Goal: Check status: Check status

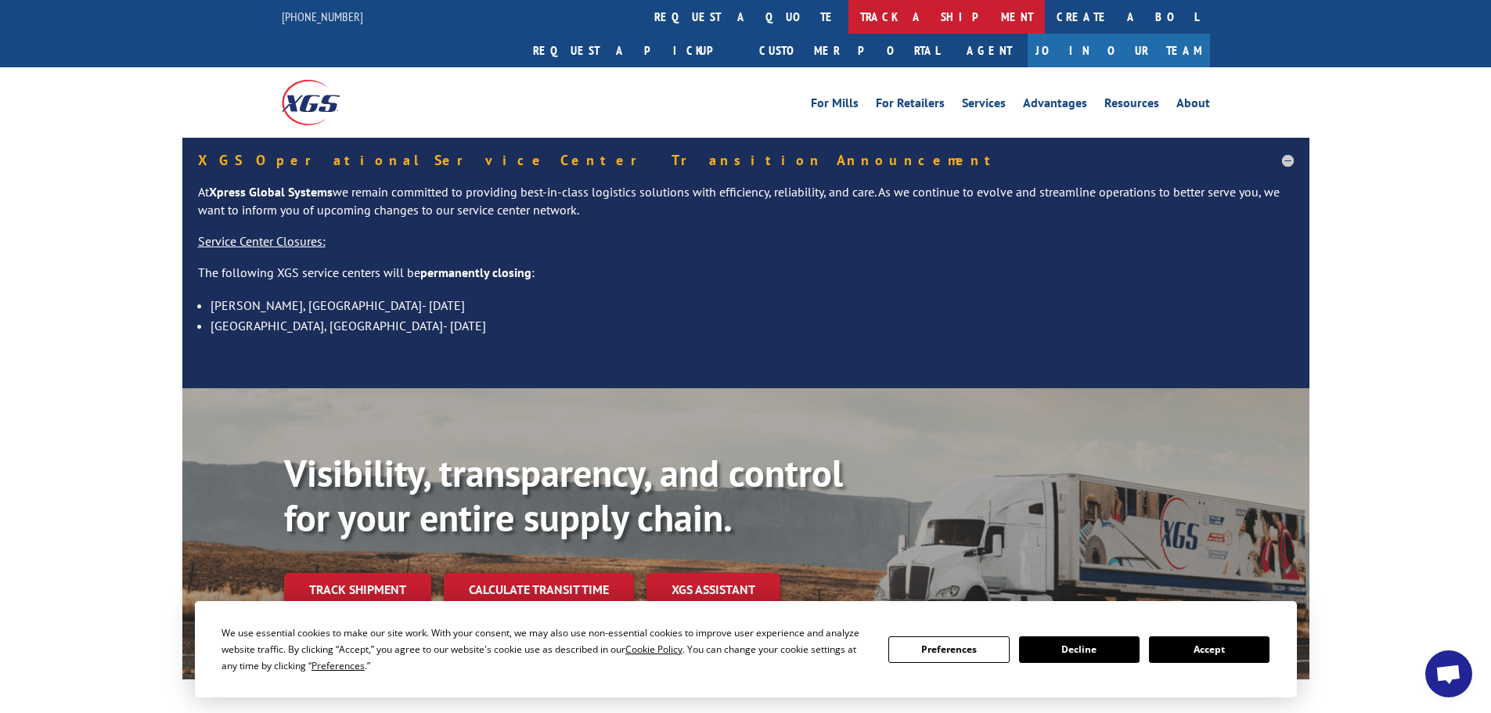
click at [848, 22] on link "track a shipment" at bounding box center [946, 17] width 196 height 34
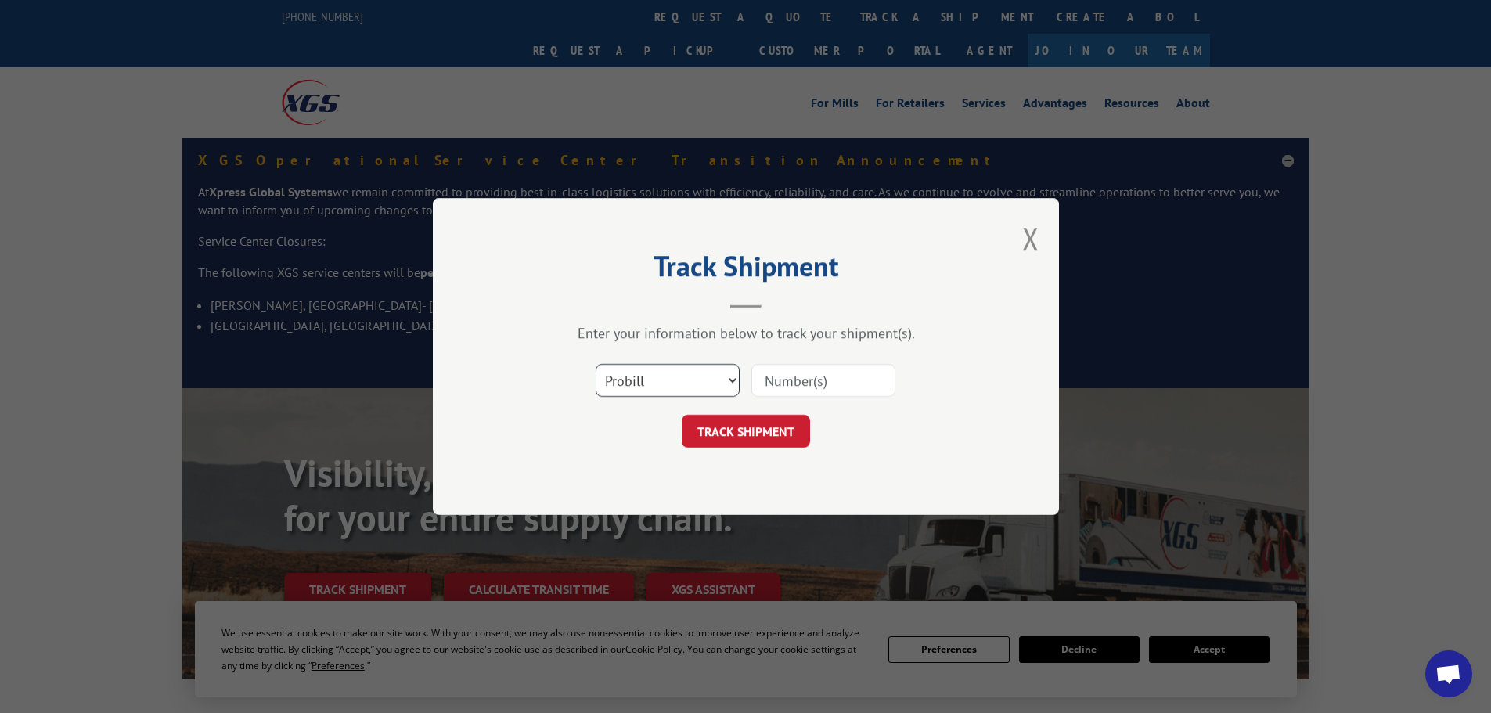
click at [725, 380] on select "Select category... Probill BOL PO" at bounding box center [668, 380] width 144 height 33
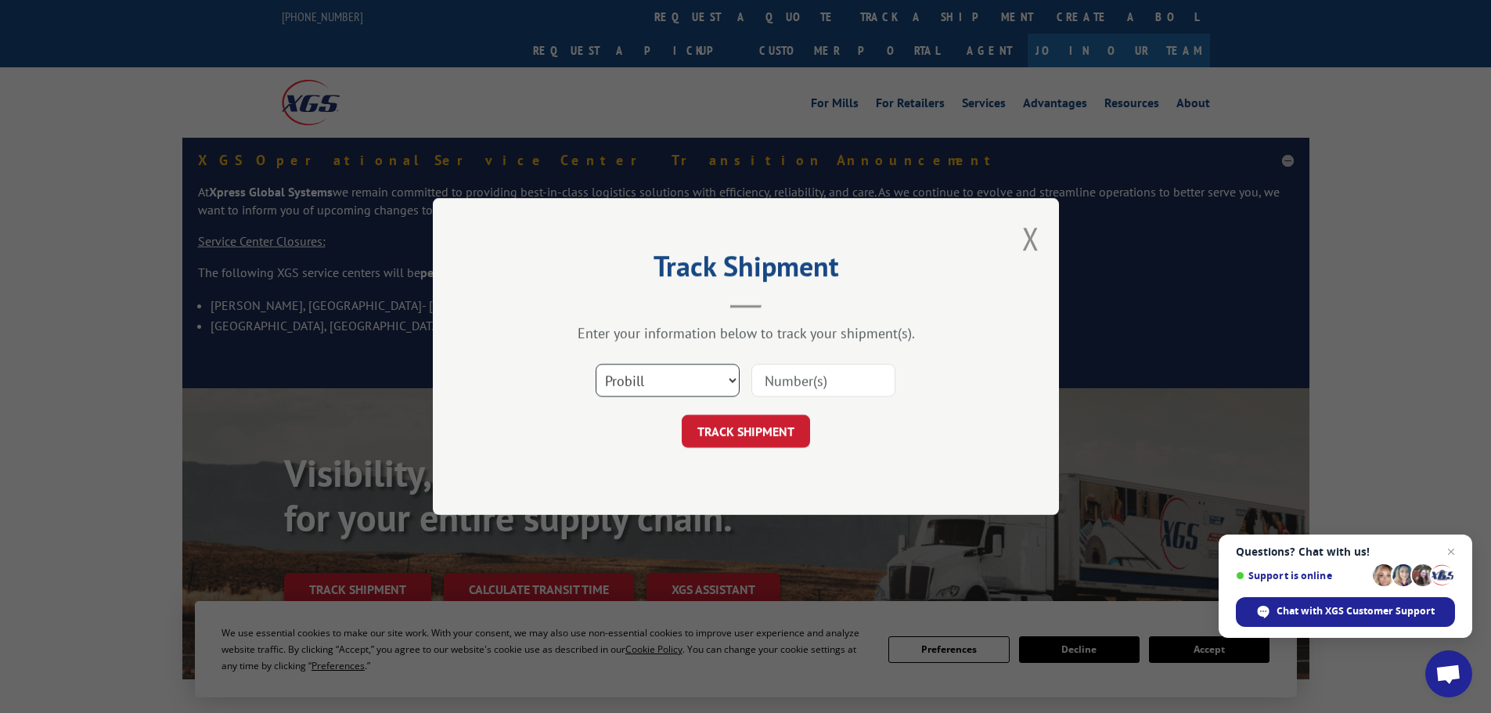
select select "bol"
click at [596, 364] on select "Select category... Probill BOL PO" at bounding box center [668, 380] width 144 height 33
click at [855, 378] on input at bounding box center [823, 380] width 144 height 33
paste input "854819"
type input "854819"
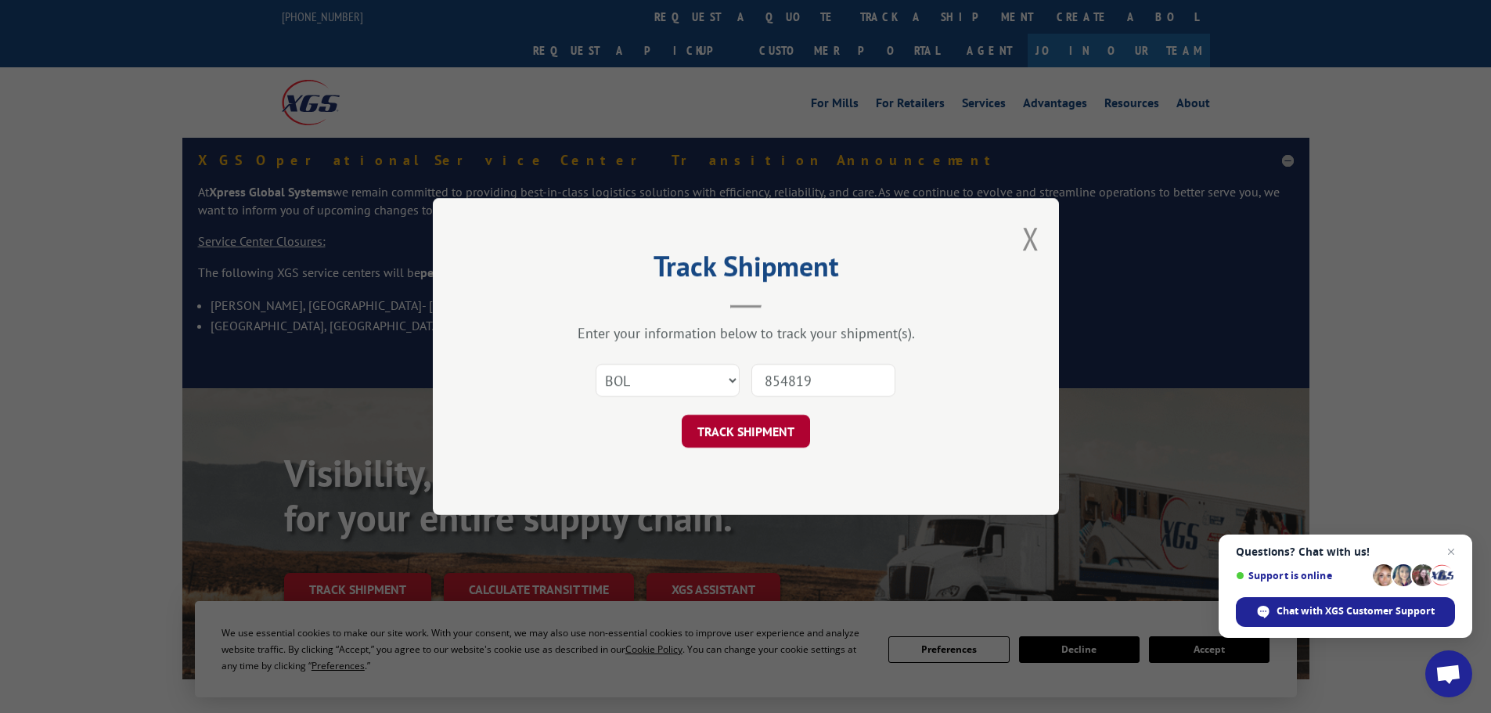
click at [768, 418] on button "TRACK SHIPMENT" at bounding box center [746, 431] width 128 height 33
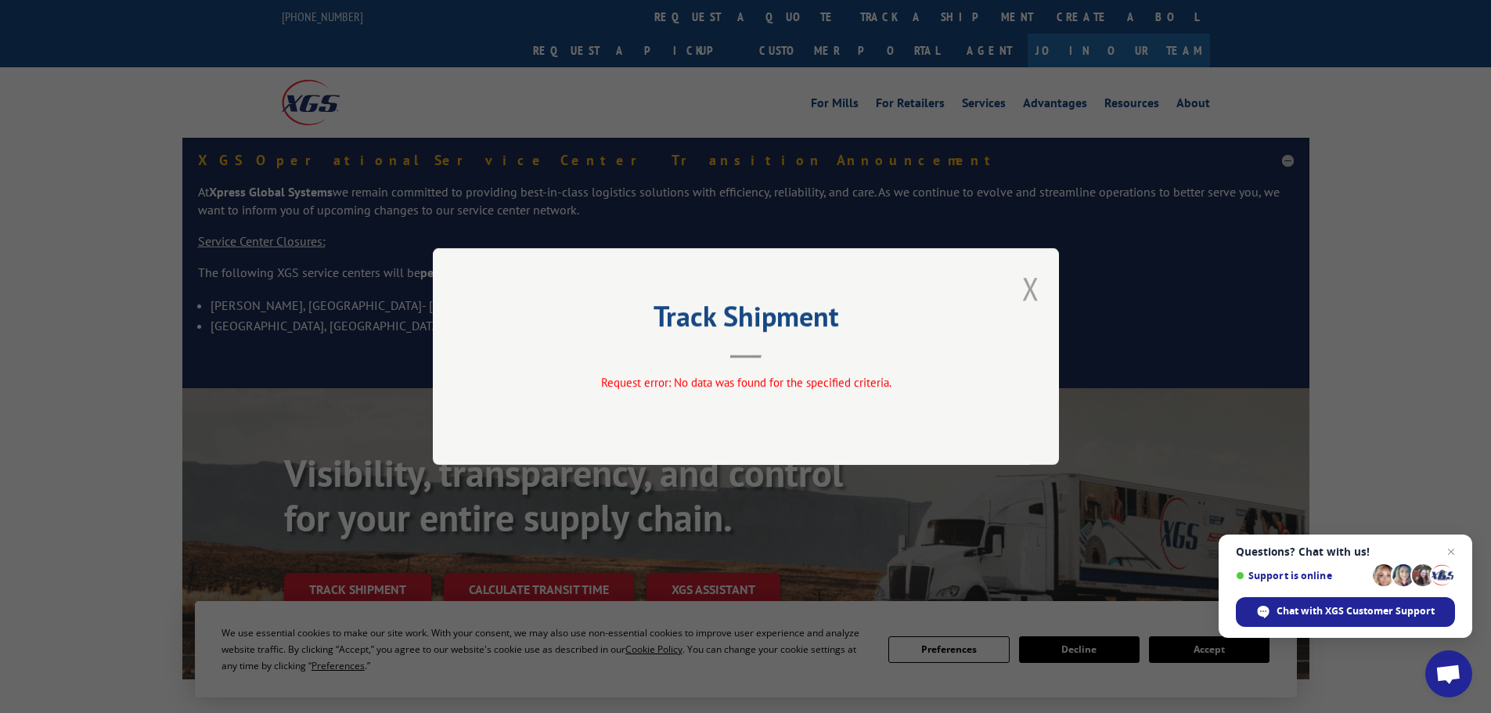
click at [1030, 290] on button "Close modal" at bounding box center [1030, 288] width 17 height 41
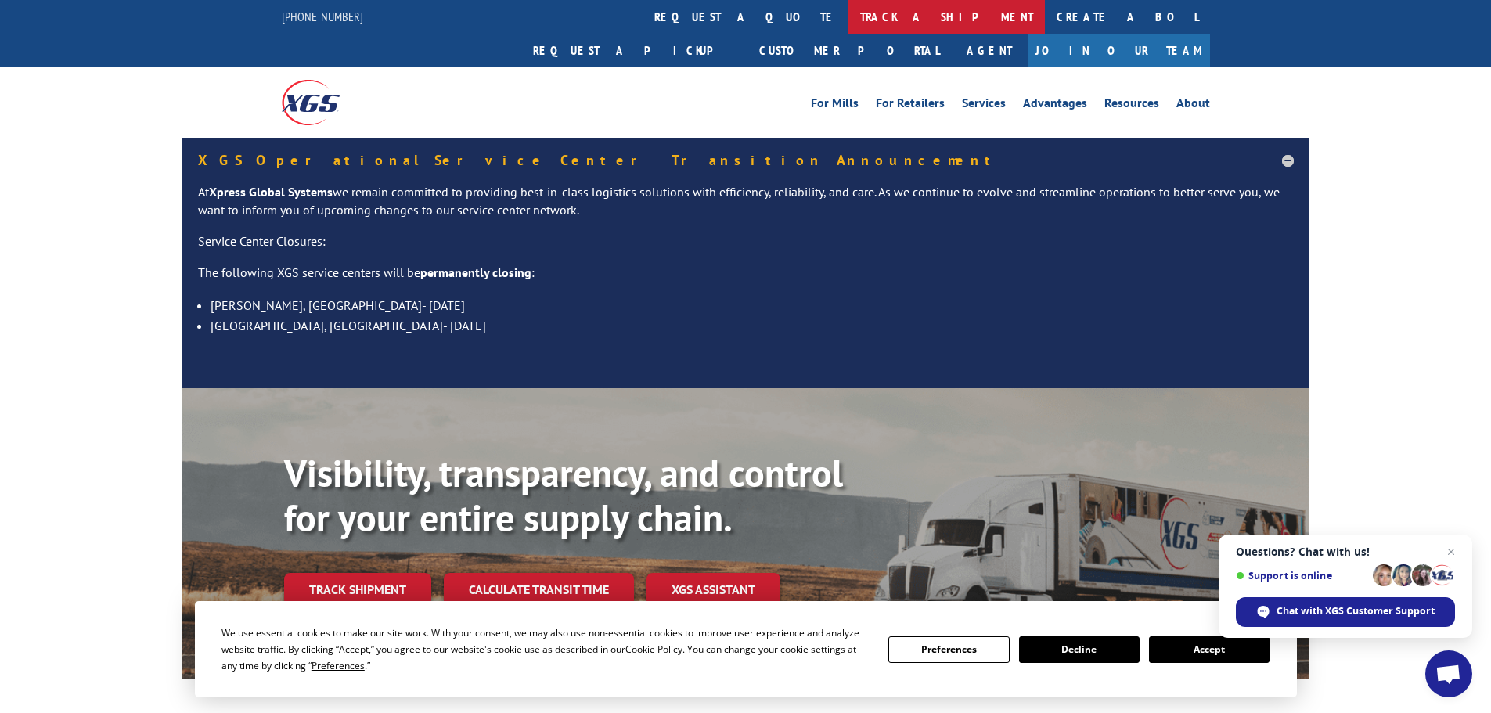
click at [848, 18] on link "track a shipment" at bounding box center [946, 17] width 196 height 34
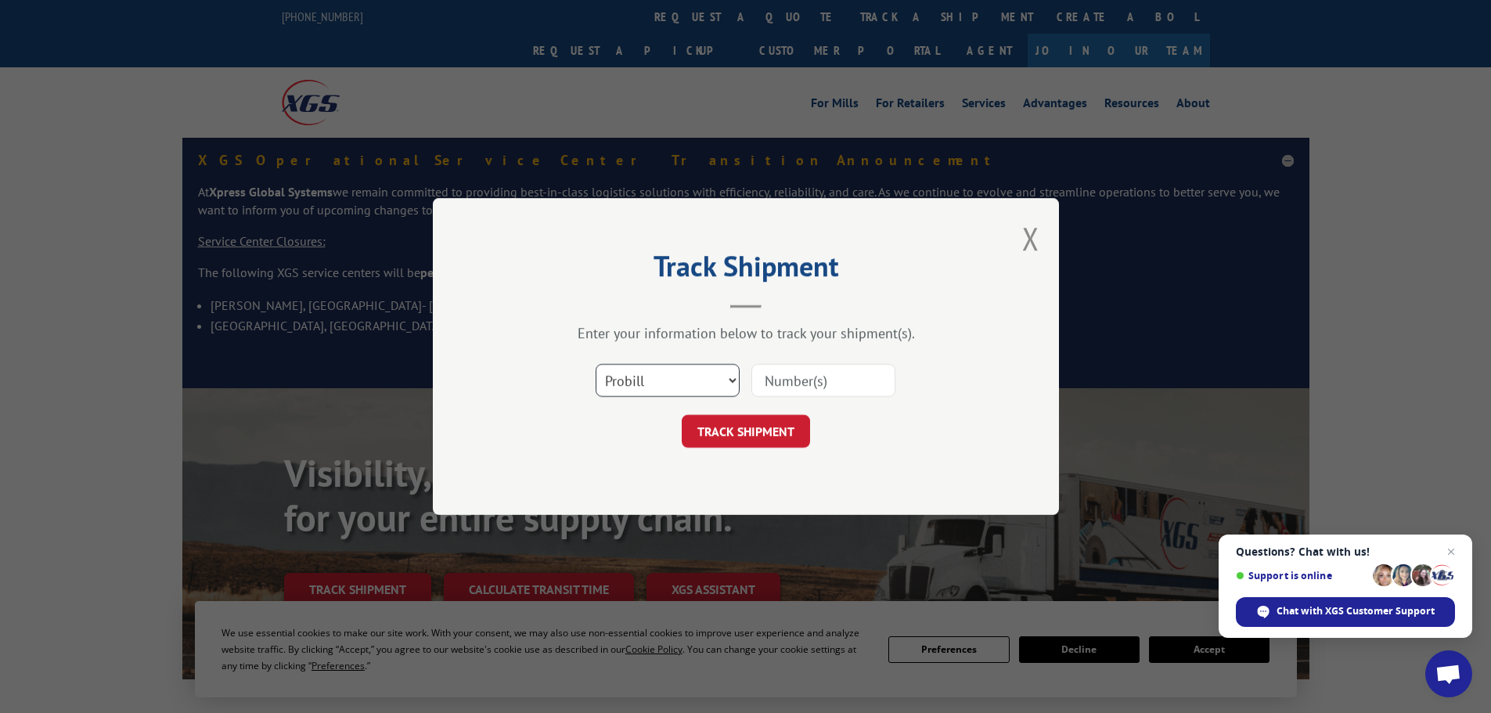
click at [682, 373] on select "Select category... Probill BOL PO" at bounding box center [668, 380] width 144 height 33
select select "bol"
click at [596, 364] on select "Select category... Probill BOL PO" at bounding box center [668, 380] width 144 height 33
click at [859, 376] on input at bounding box center [823, 380] width 144 height 33
paste input "854819"
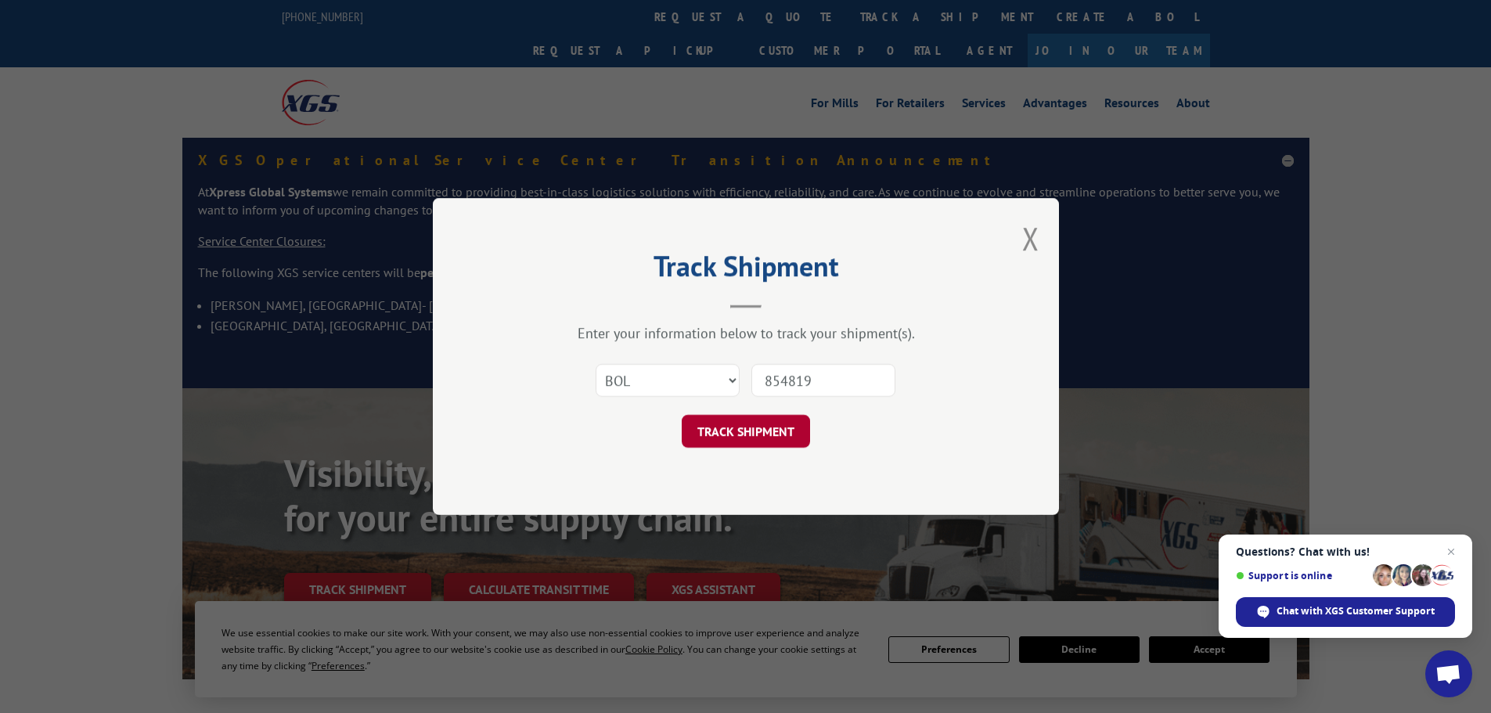
type input "854819"
click at [747, 444] on button "TRACK SHIPMENT" at bounding box center [746, 431] width 128 height 33
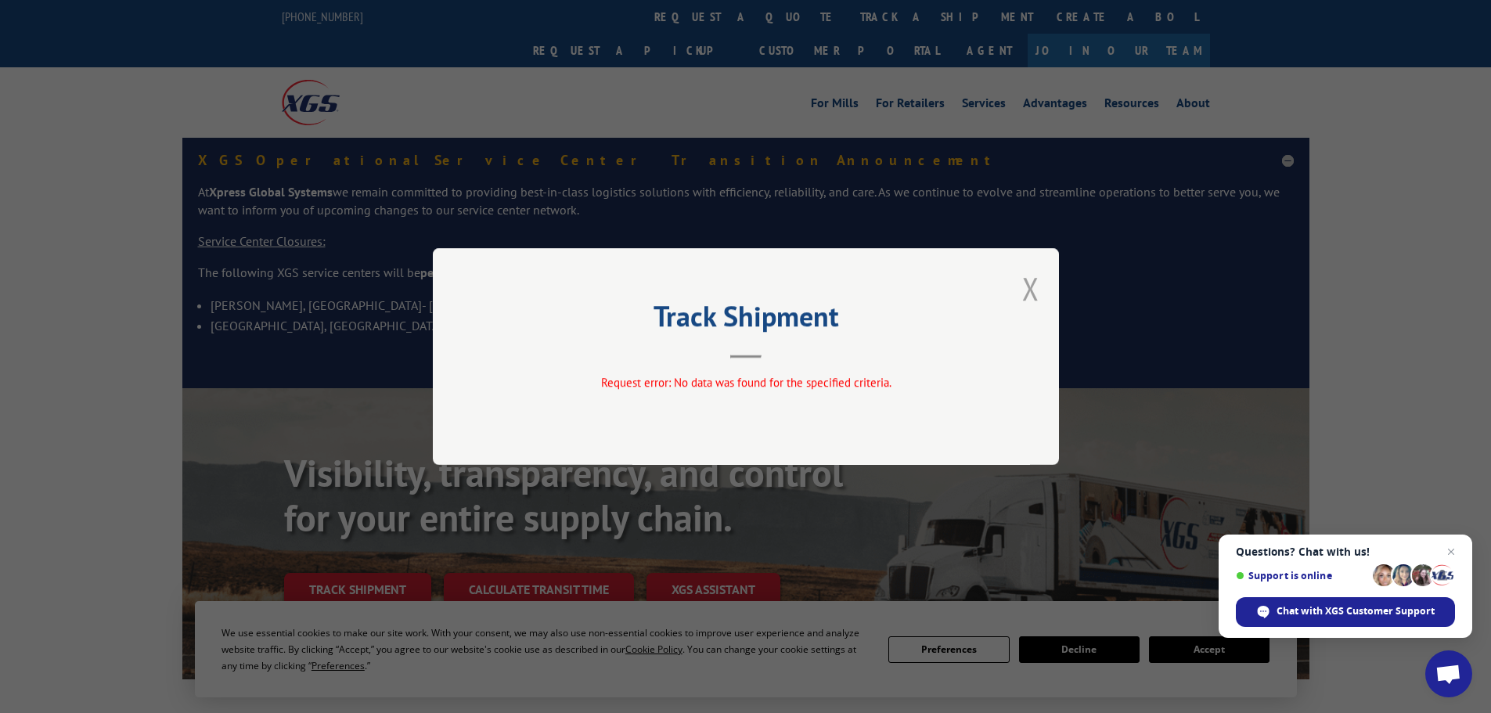
click at [1032, 285] on button "Close modal" at bounding box center [1030, 288] width 17 height 41
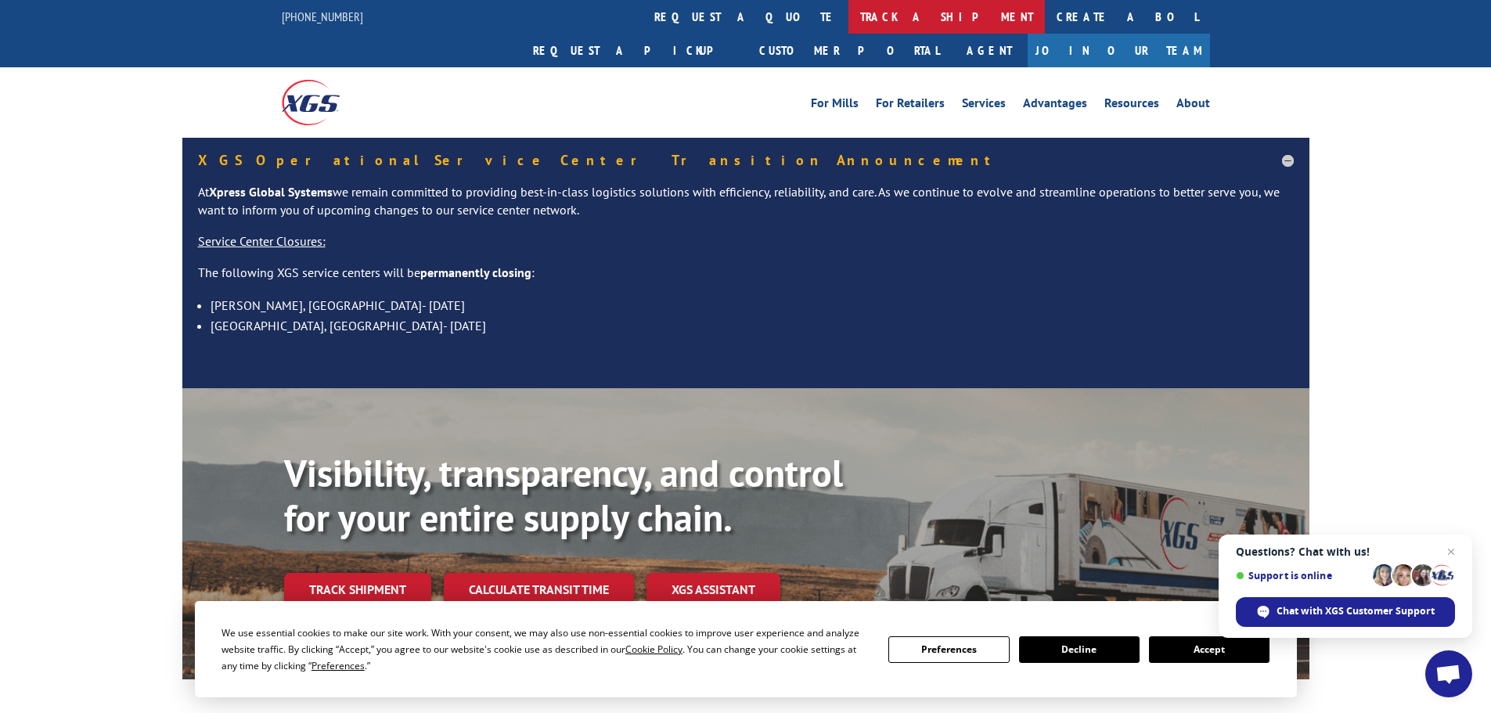
click at [848, 25] on link "track a shipment" at bounding box center [946, 17] width 196 height 34
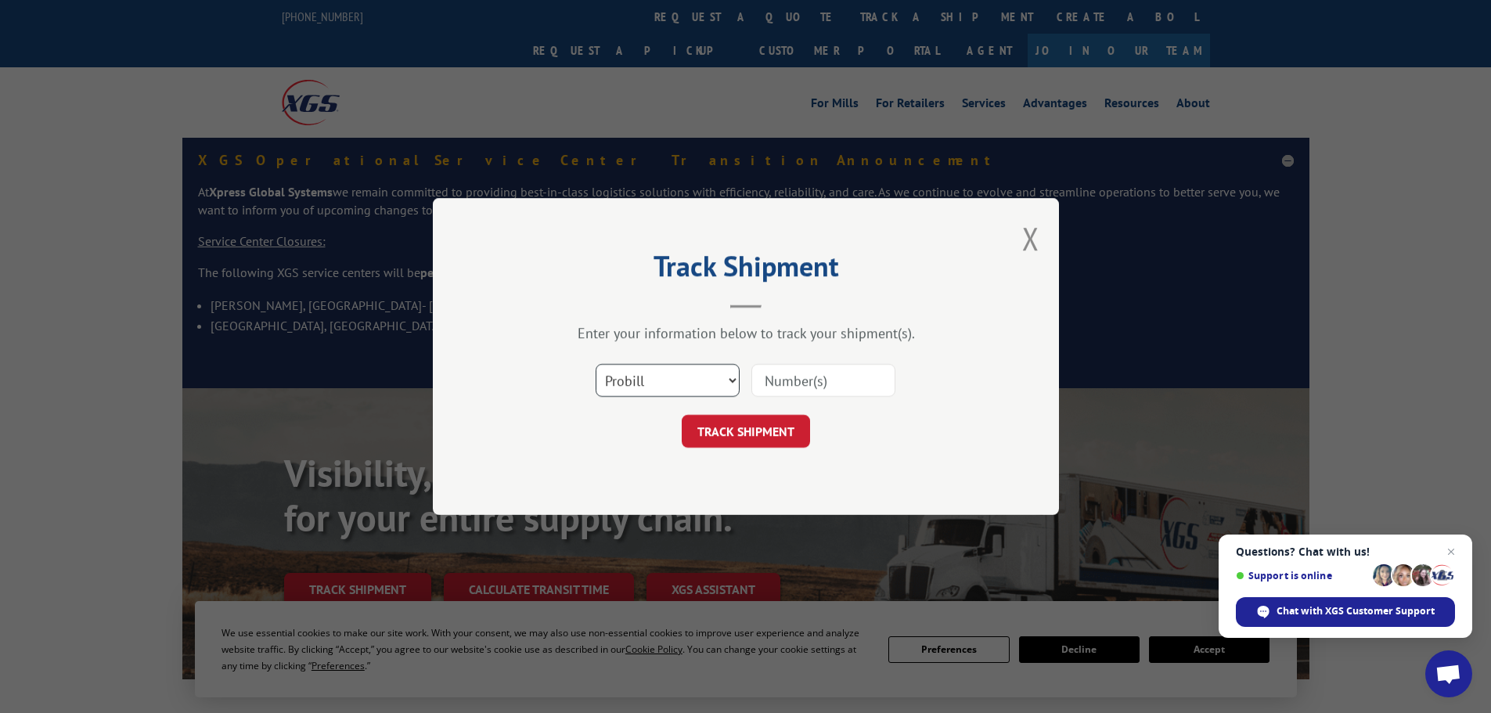
click at [726, 383] on select "Select category... Probill BOL PO" at bounding box center [668, 380] width 144 height 33
select select "bol"
click at [596, 364] on select "Select category... Probill BOL PO" at bounding box center [668, 380] width 144 height 33
click at [793, 371] on input at bounding box center [823, 380] width 144 height 33
paste input "00889690116923332"
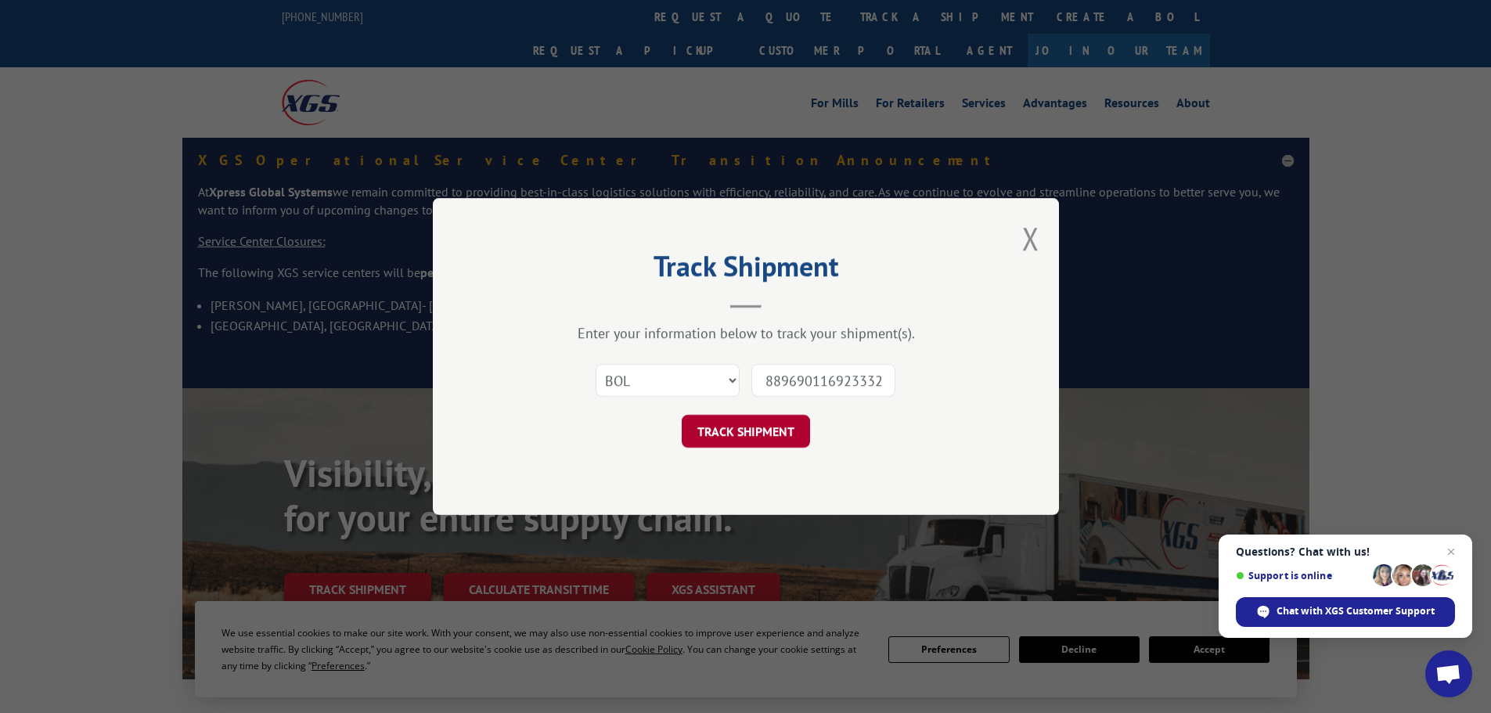
scroll to position [0, 13]
type input "00889690116923332"
click at [772, 423] on button "TRACK SHIPMENT" at bounding box center [746, 431] width 128 height 33
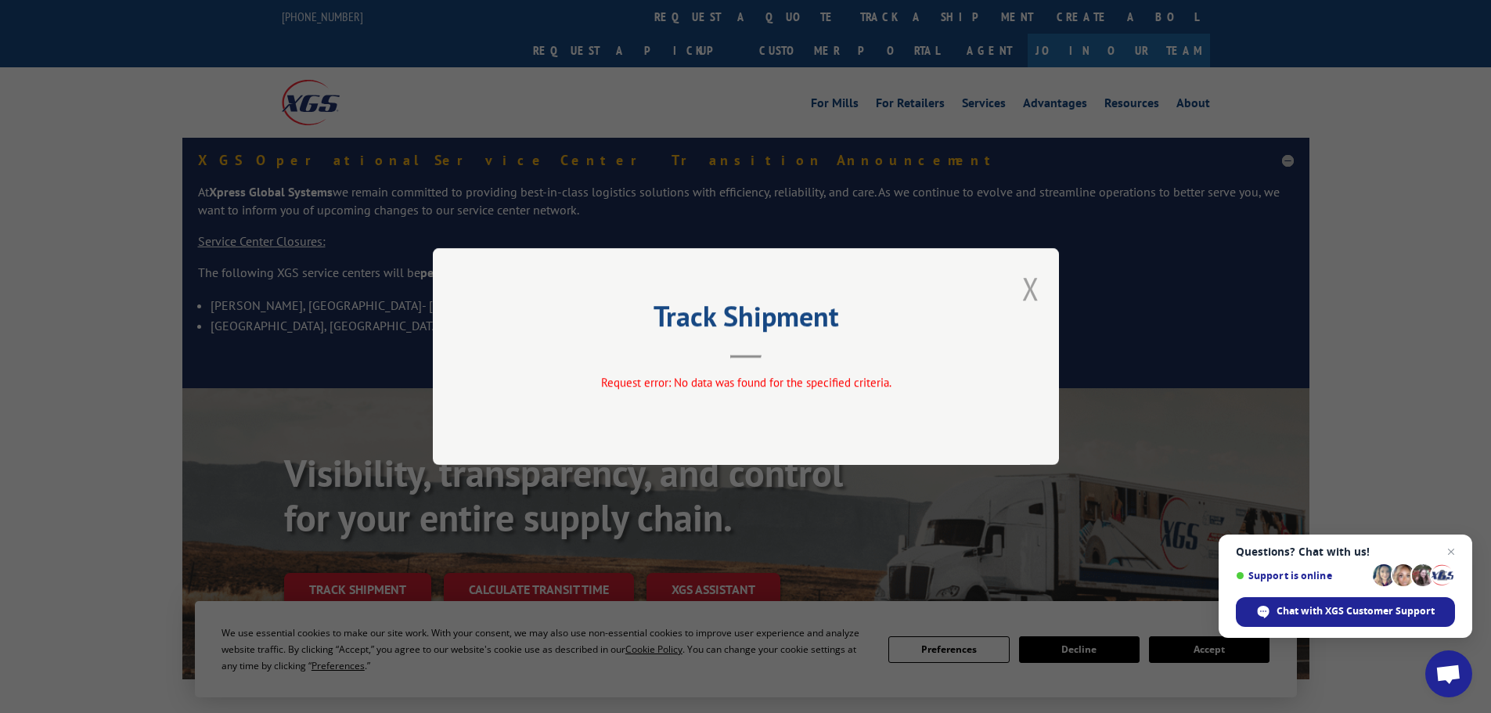
click at [1026, 283] on button "Close modal" at bounding box center [1030, 288] width 17 height 41
